Goal: Task Accomplishment & Management: Manage account settings

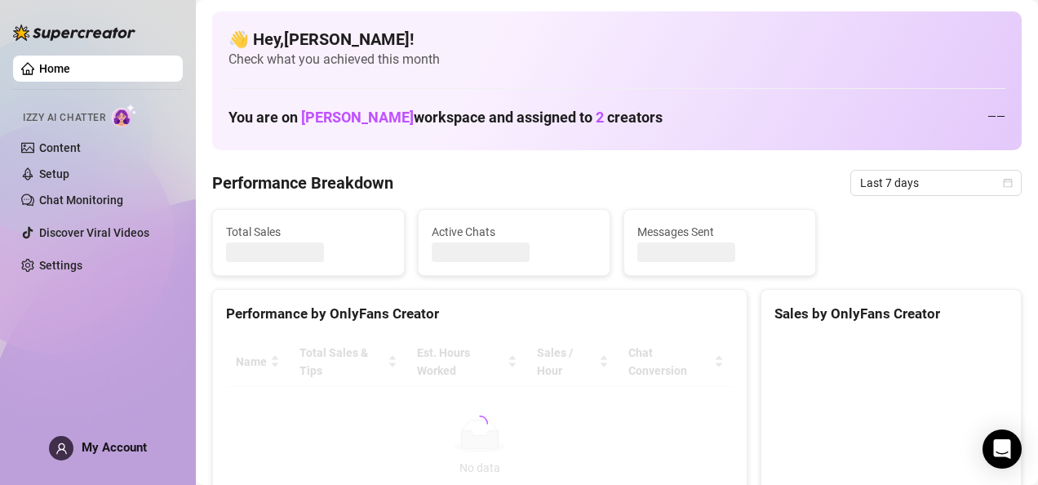
click at [969, 117] on div "You are on [PERSON_NAME] workspace and assigned to 2 creators — —" at bounding box center [616, 116] width 777 height 35
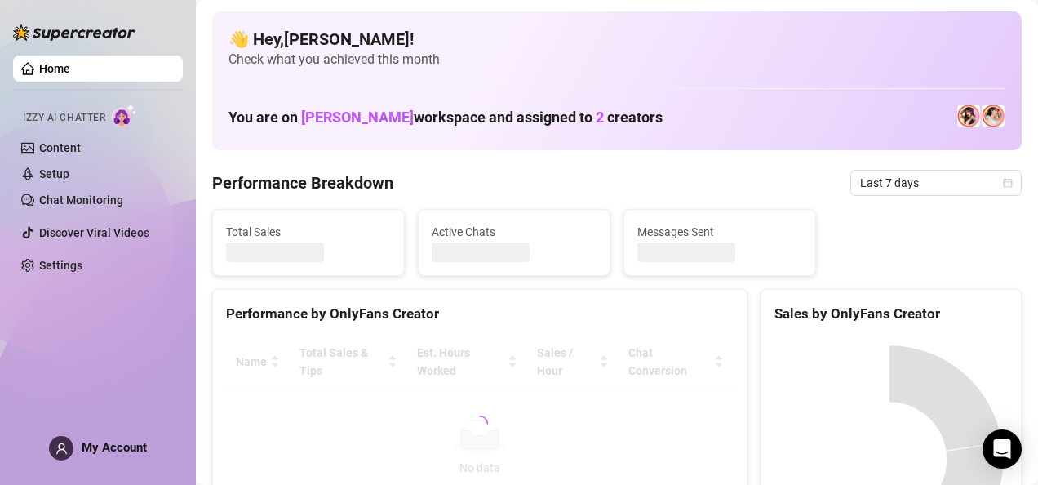
click at [60, 447] on icon "user" at bounding box center [61, 448] width 12 height 12
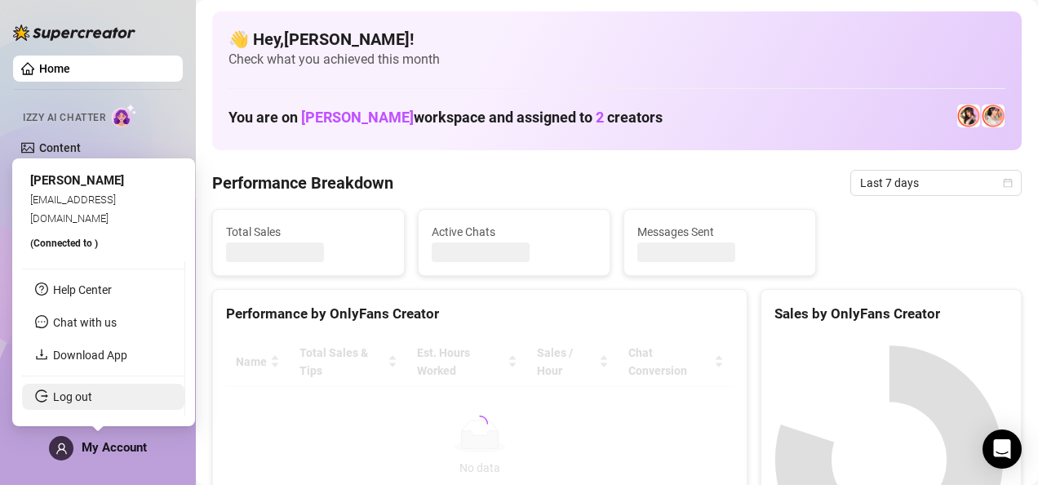
click at [82, 395] on link "Log out" at bounding box center [72, 396] width 39 height 13
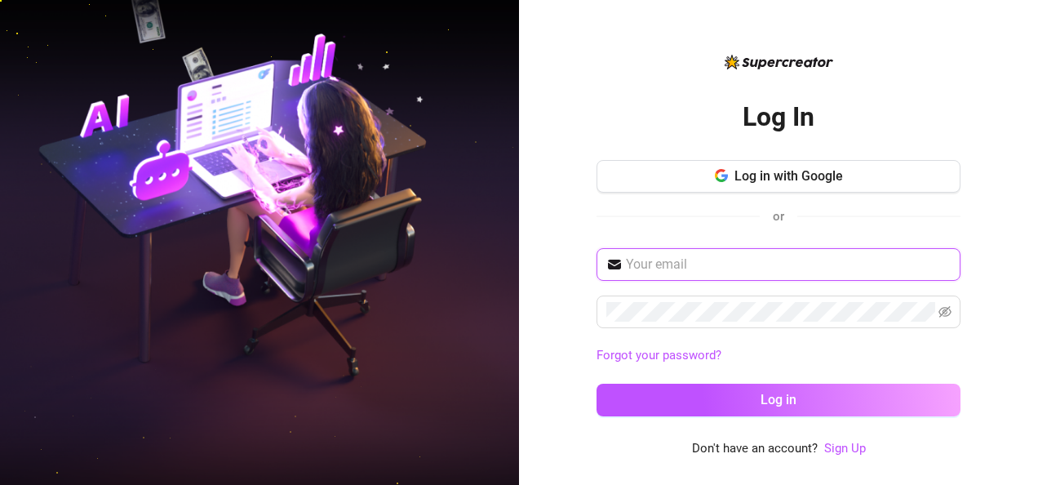
click at [783, 255] on input "text" at bounding box center [788, 265] width 325 height 20
type input "[EMAIL_ADDRESS][DOMAIN_NAME]"
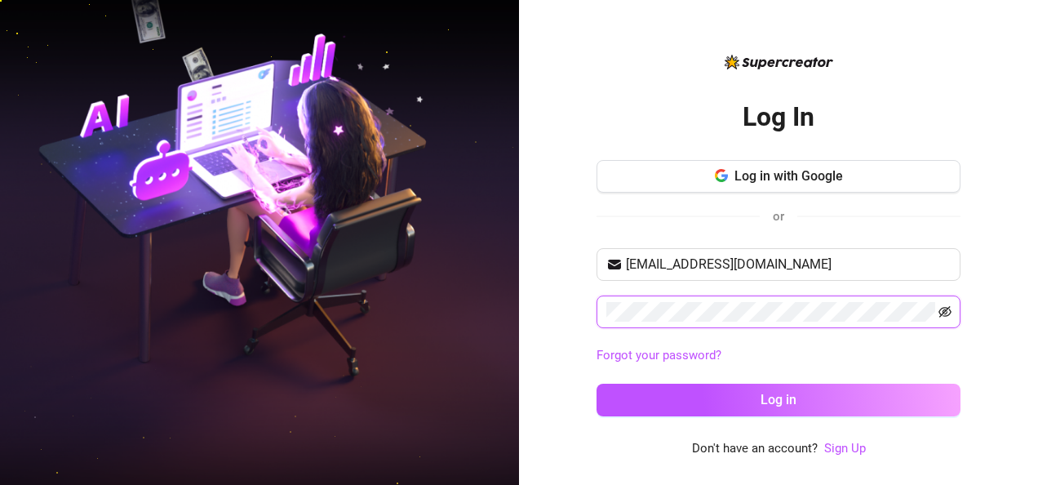
click at [950, 308] on icon "eye-invisible" at bounding box center [944, 311] width 13 height 13
click at [941, 305] on icon "eye" at bounding box center [944, 311] width 13 height 13
click at [857, 339] on div "[EMAIL_ADDRESS][DOMAIN_NAME] Forgot your password? Log in" at bounding box center [778, 339] width 364 height 183
click at [945, 312] on icon "eye-invisible" at bounding box center [944, 311] width 13 height 13
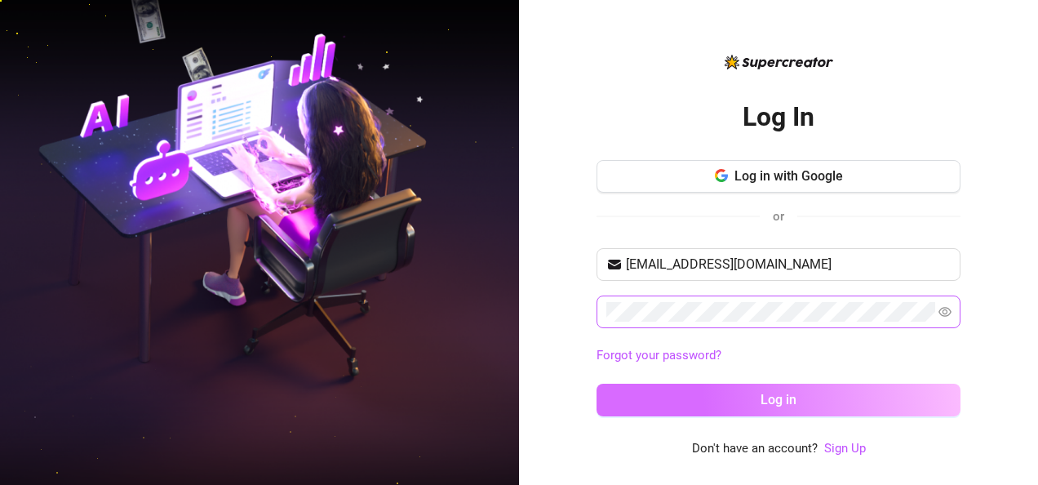
click at [908, 396] on button "Log in" at bounding box center [778, 399] width 364 height 33
